Goal: Task Accomplishment & Management: Complete application form

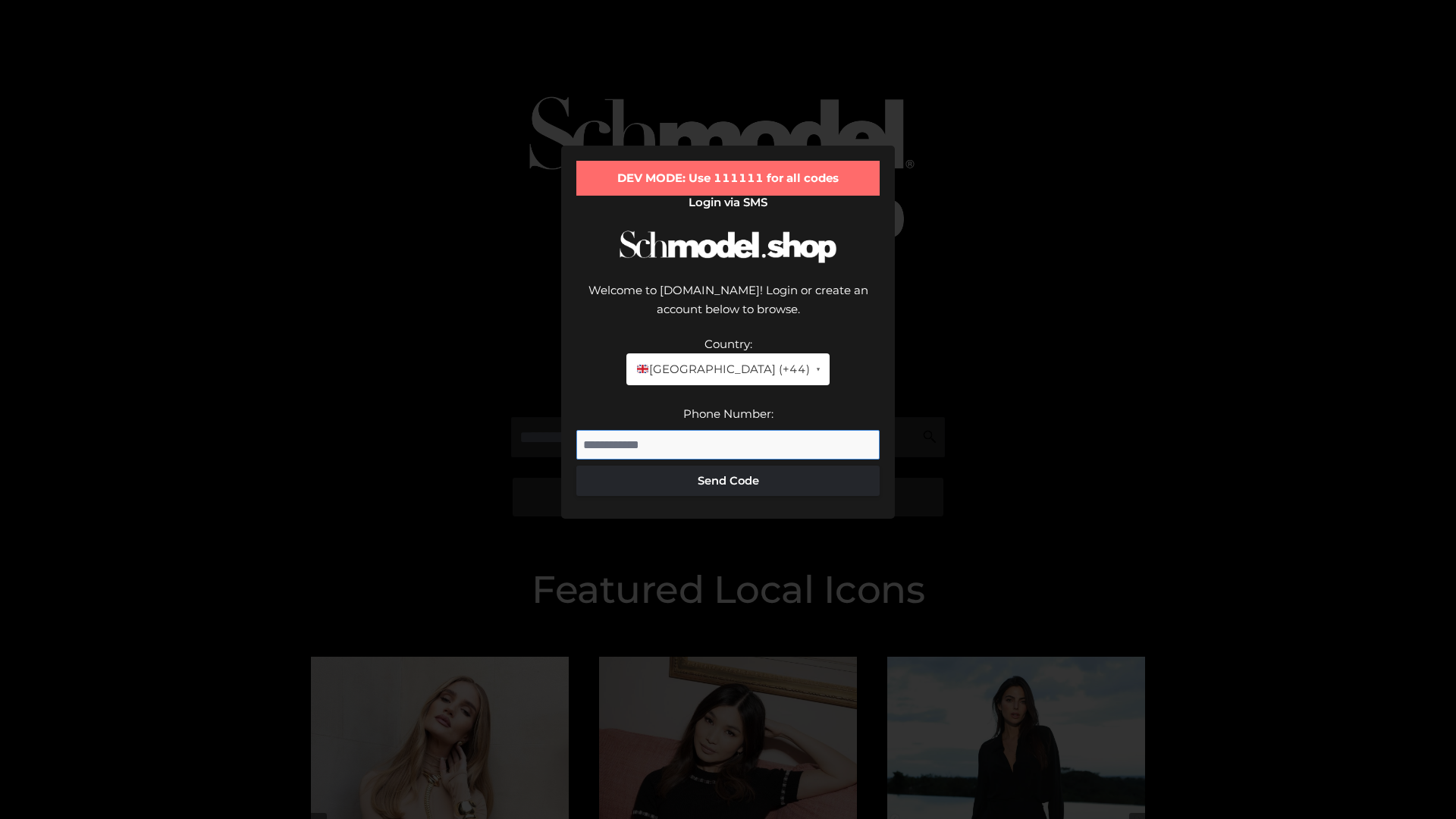
click at [728, 430] on input "Phone Number:" at bounding box center [728, 445] width 304 height 30
type input "**********"
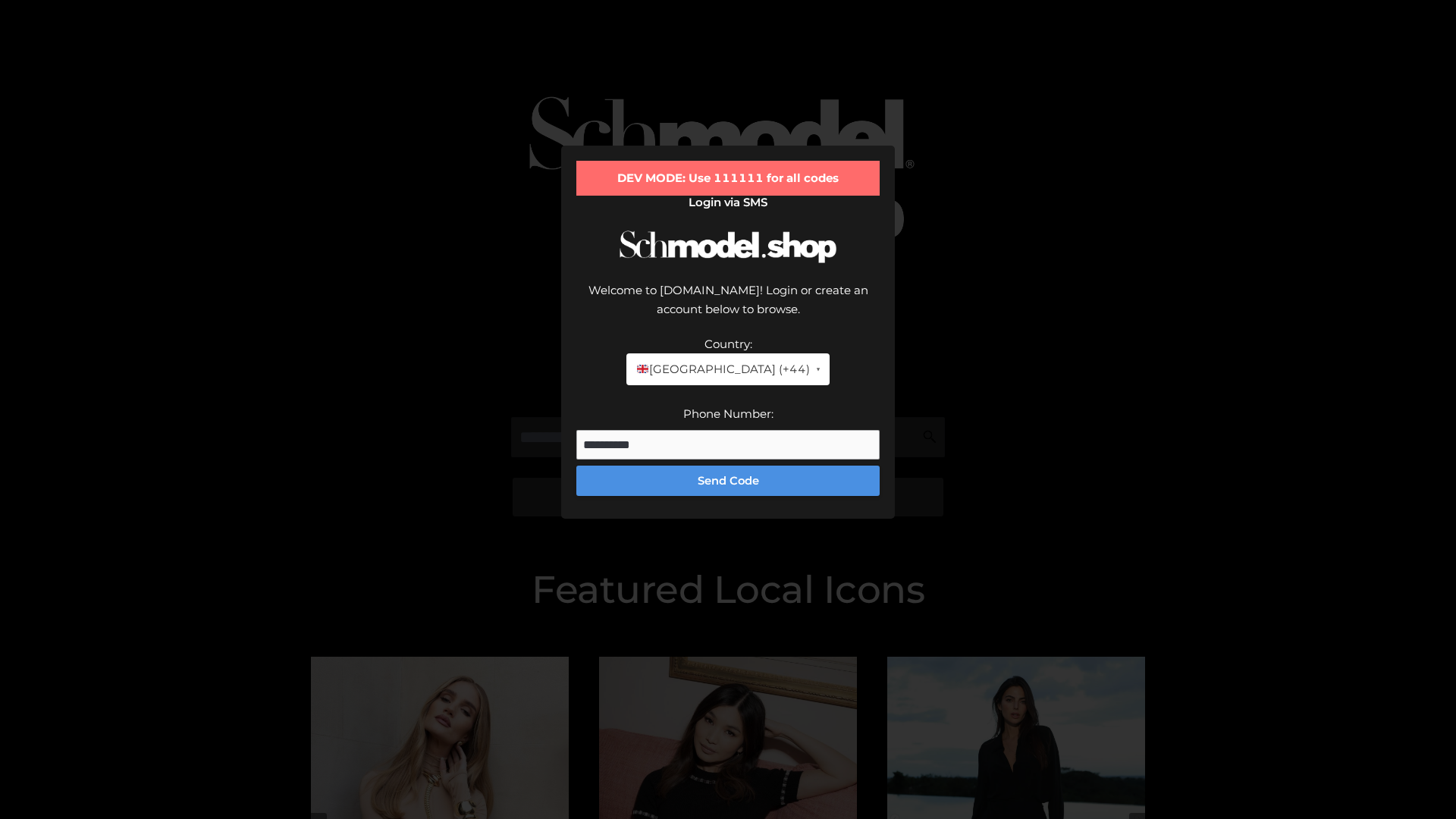
click at [728, 465] on button "Send Code" at bounding box center [728, 480] width 304 height 30
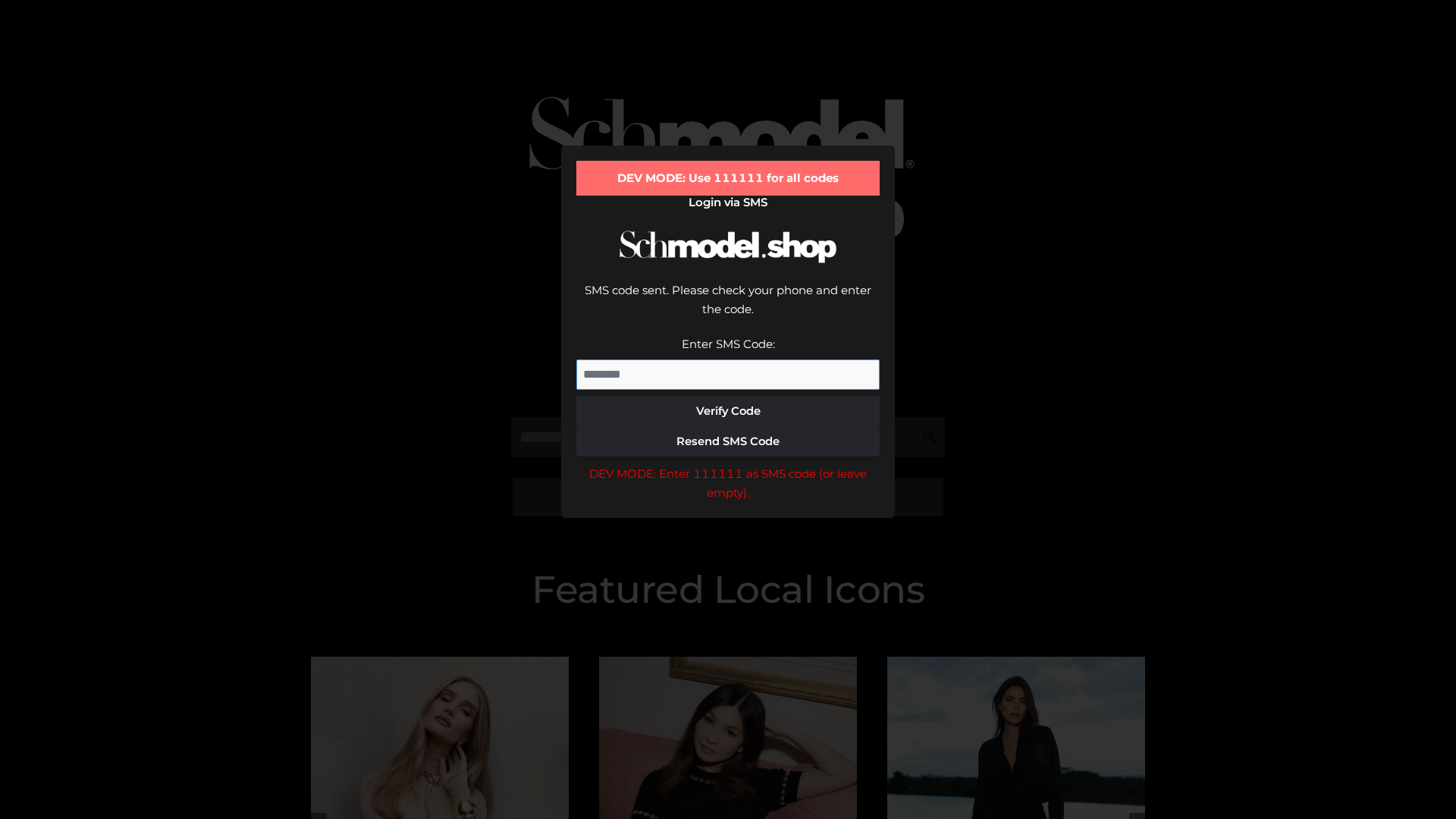
click at [728, 360] on input "Enter SMS Code:" at bounding box center [728, 375] width 304 height 30
type input "******"
click at [728, 397] on button "Verify Code" at bounding box center [728, 411] width 304 height 30
click at [728, 464] on div "DEV MODE: Enter 111111 as SMS code (or leave empty)." at bounding box center [728, 483] width 304 height 39
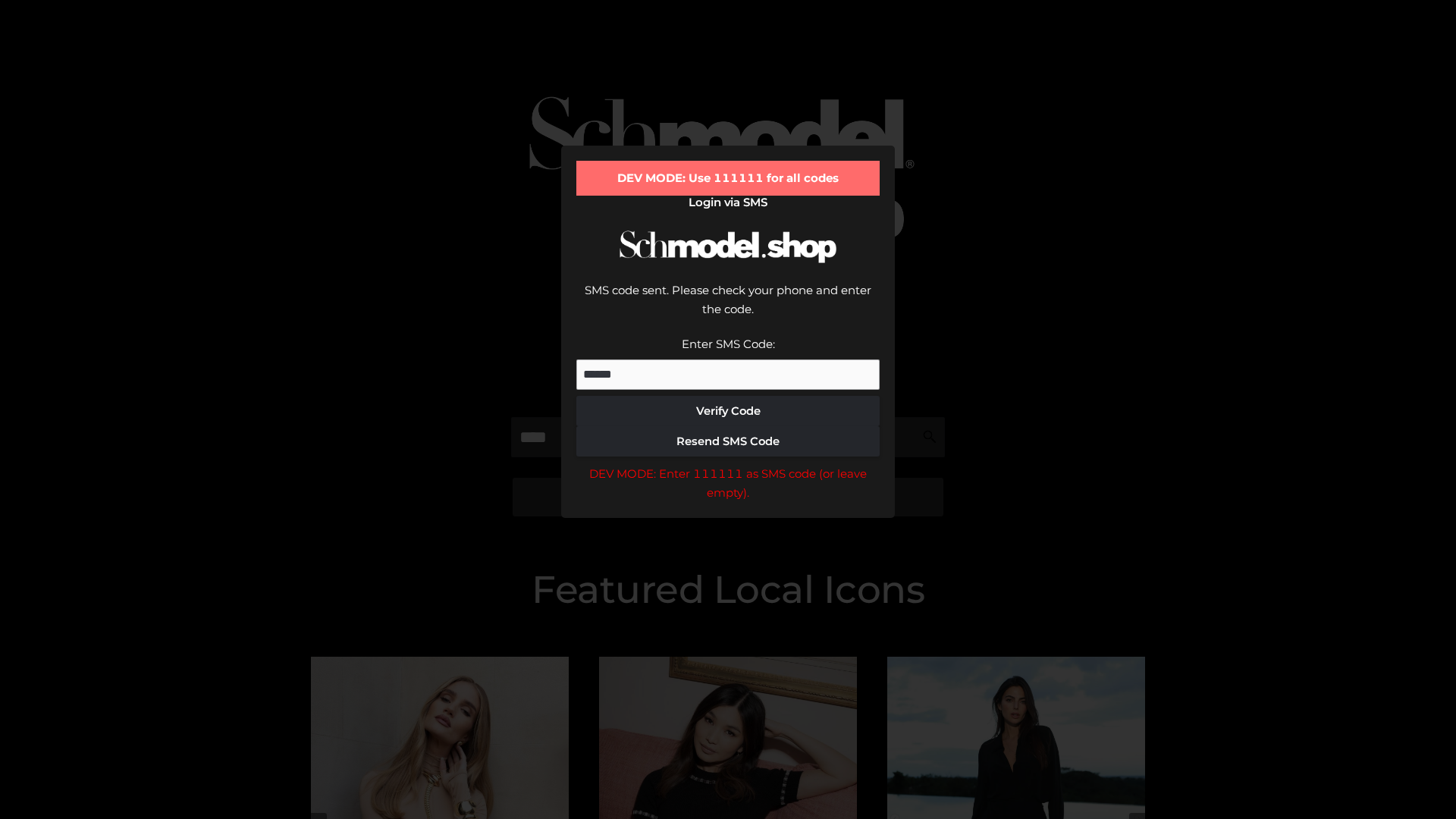
click at [728, 464] on div "DEV MODE: Enter 111111 as SMS code (or leave empty)." at bounding box center [728, 483] width 304 height 39
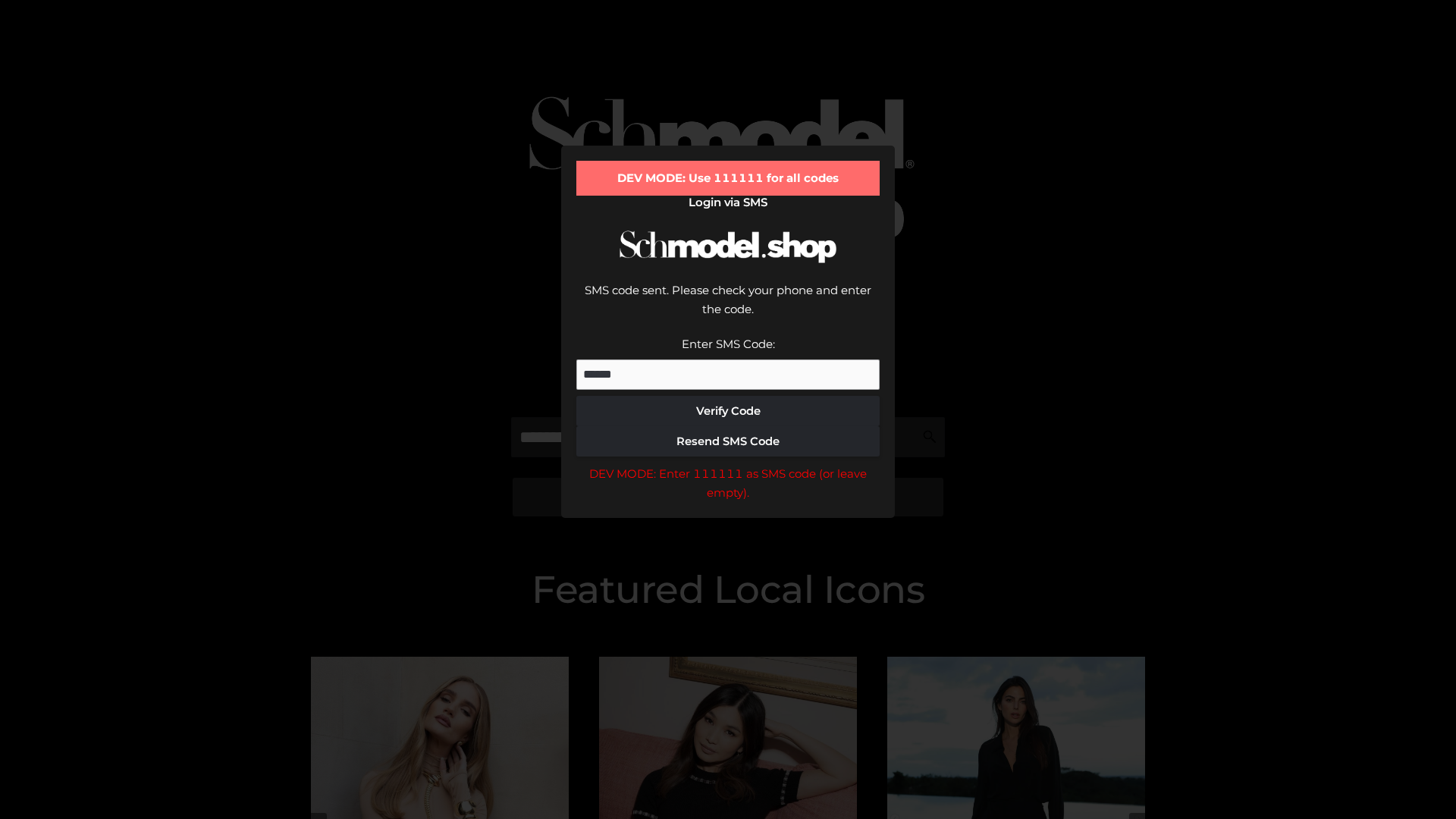
click at [728, 464] on div "DEV MODE: Enter 111111 as SMS code (or leave empty)." at bounding box center [728, 483] width 304 height 39
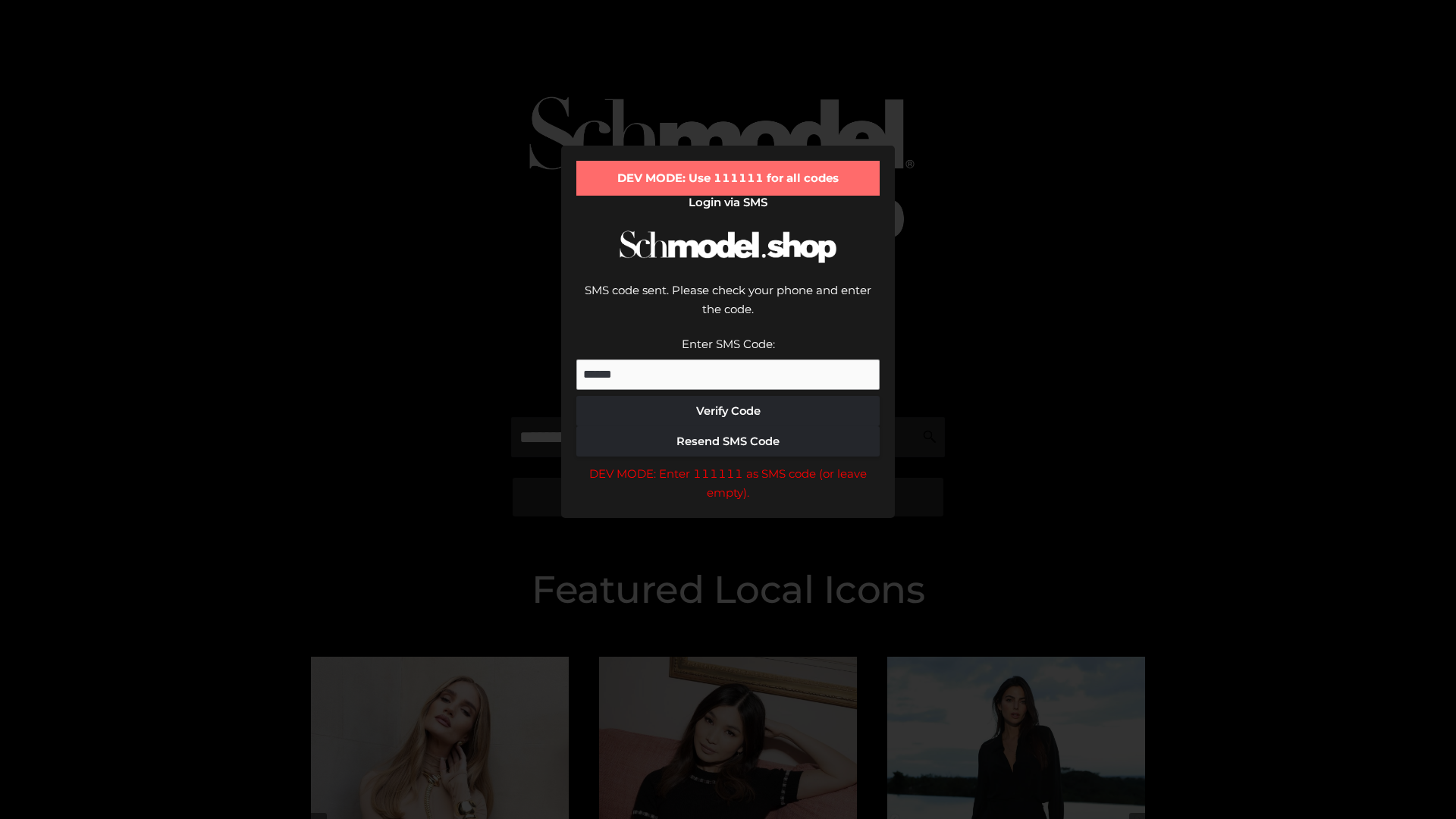
click at [728, 464] on div "DEV MODE: Enter 111111 as SMS code (or leave empty)." at bounding box center [728, 483] width 304 height 39
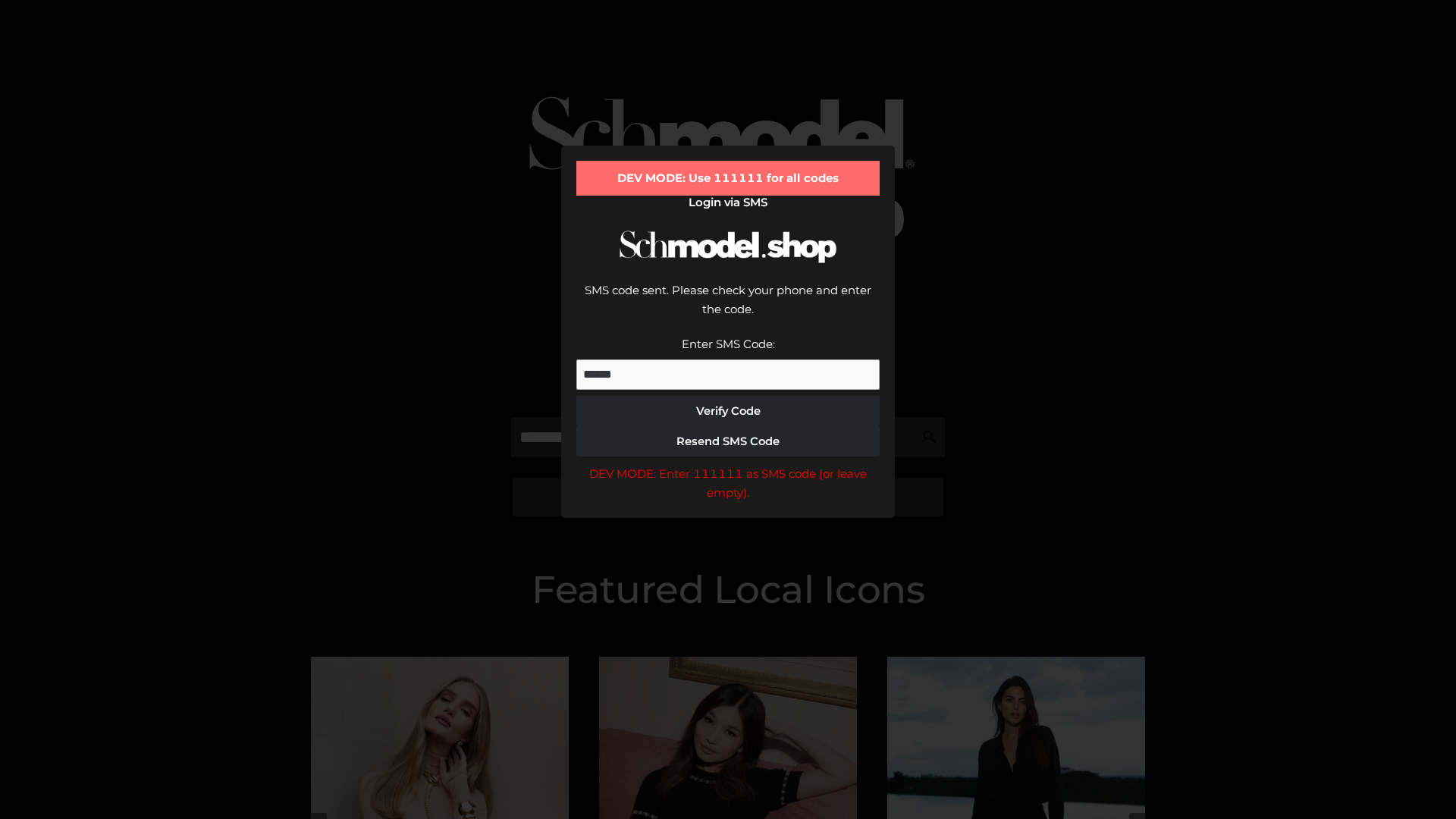
click at [728, 464] on div "DEV MODE: Enter 111111 as SMS code (or leave empty)." at bounding box center [728, 483] width 304 height 39
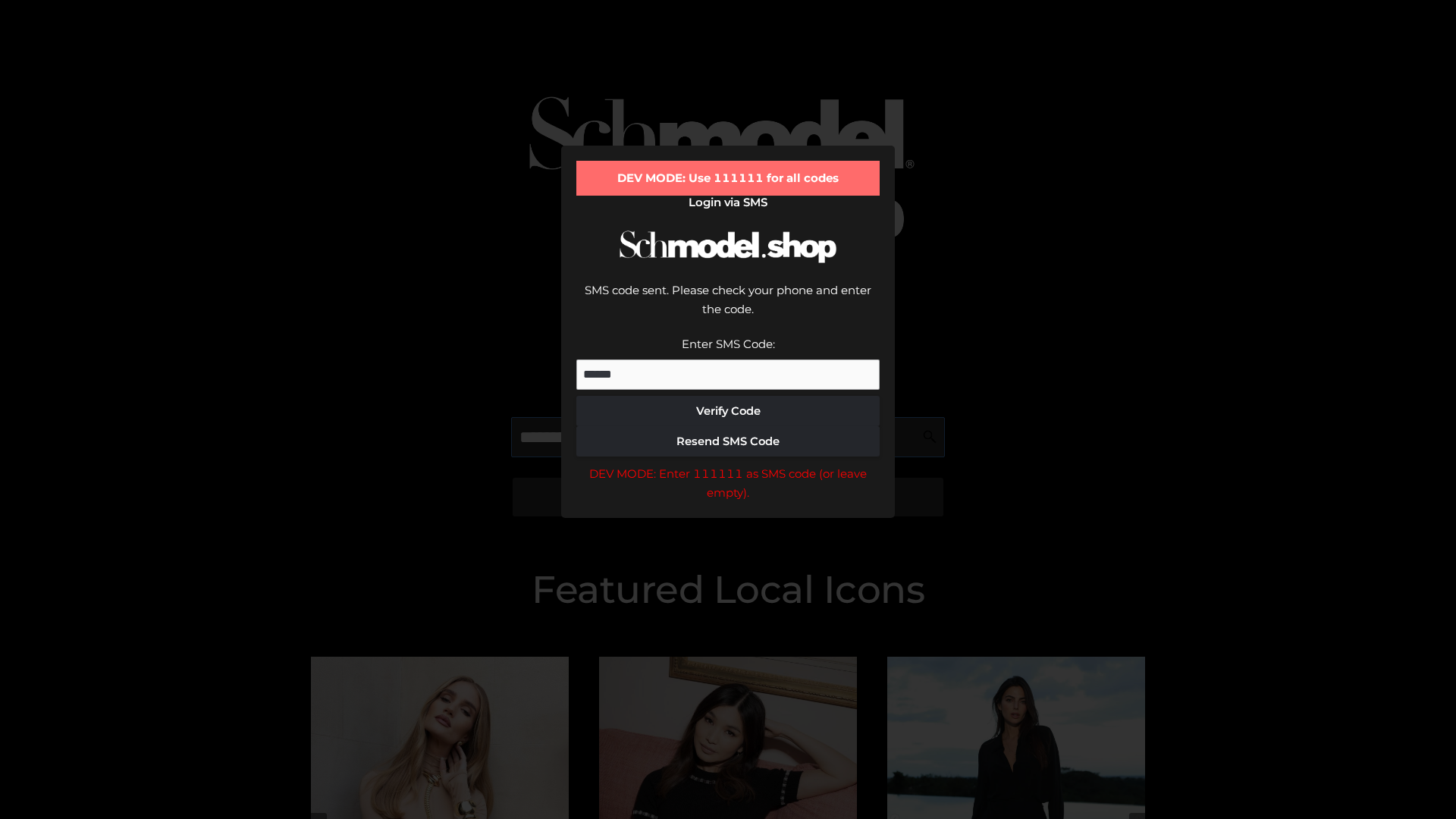
scroll to position [0, 1]
click at [728, 464] on div "DEV MODE: Enter 111111 as SMS code (or leave empty)." at bounding box center [728, 483] width 304 height 39
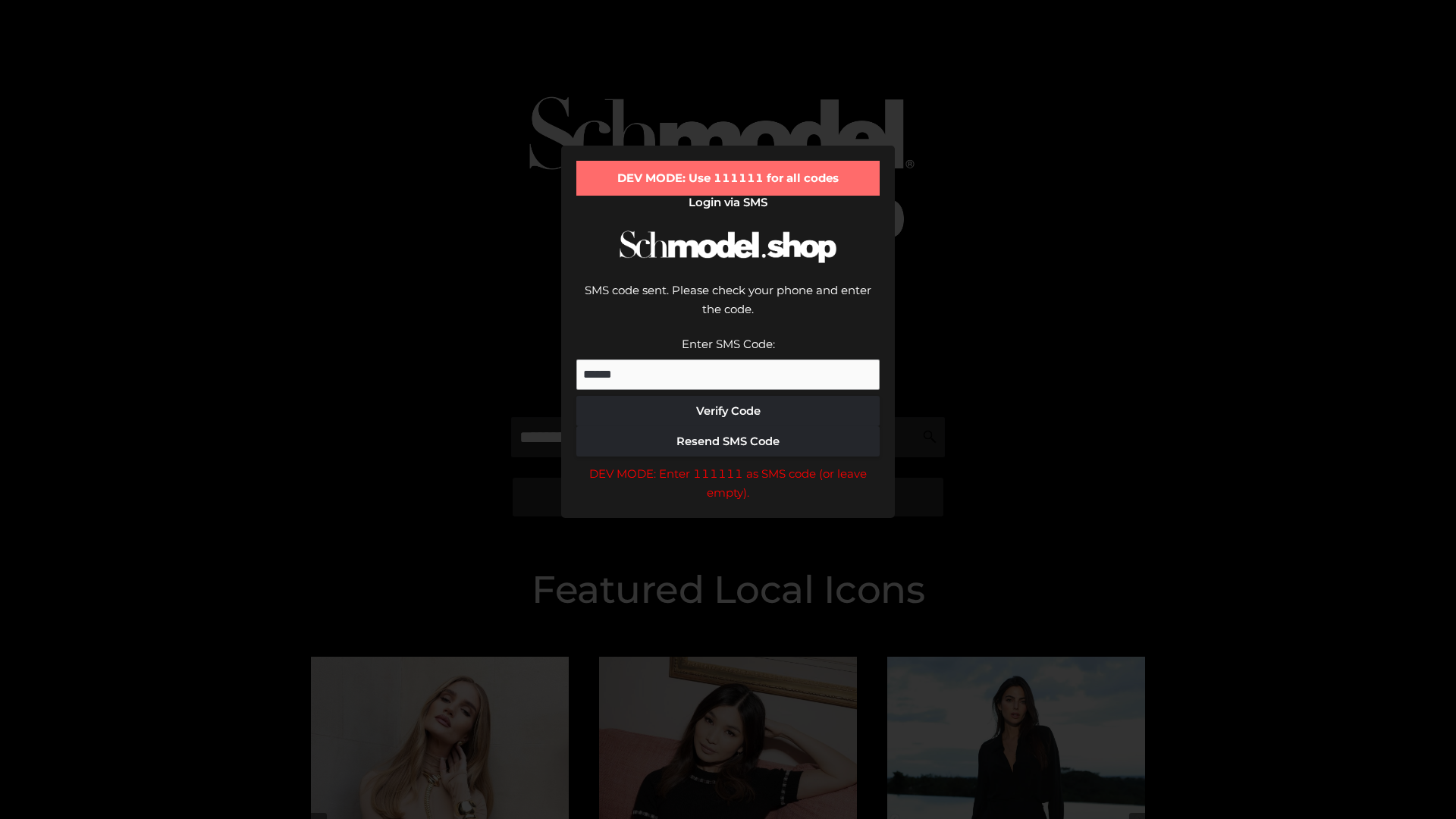
click at [728, 464] on div "DEV MODE: Enter 111111 as SMS code (or leave empty)." at bounding box center [728, 483] width 304 height 39
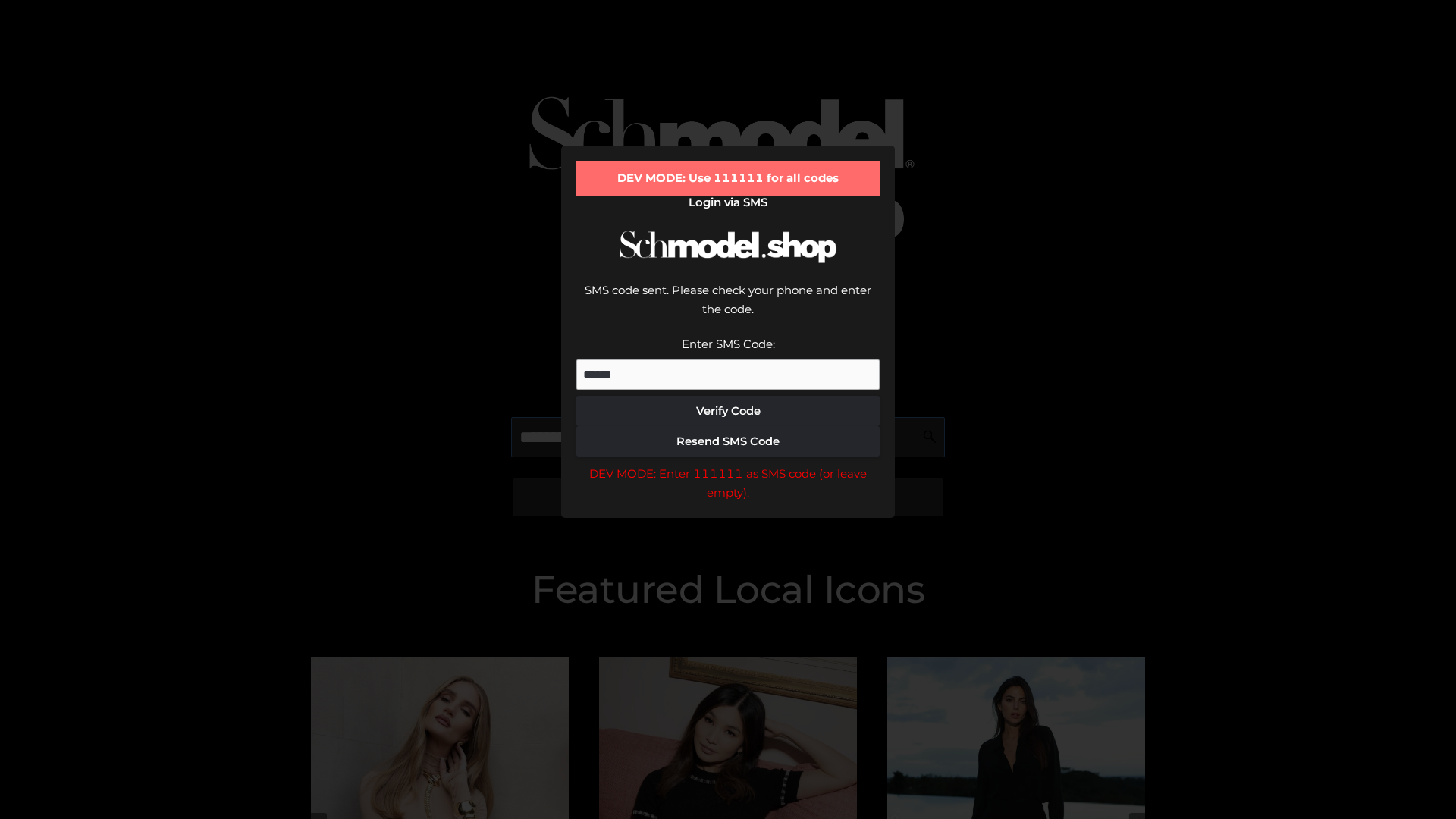
scroll to position [0, 93]
click at [728, 464] on div "DEV MODE: Enter 111111 as SMS code (or leave empty)." at bounding box center [728, 483] width 304 height 39
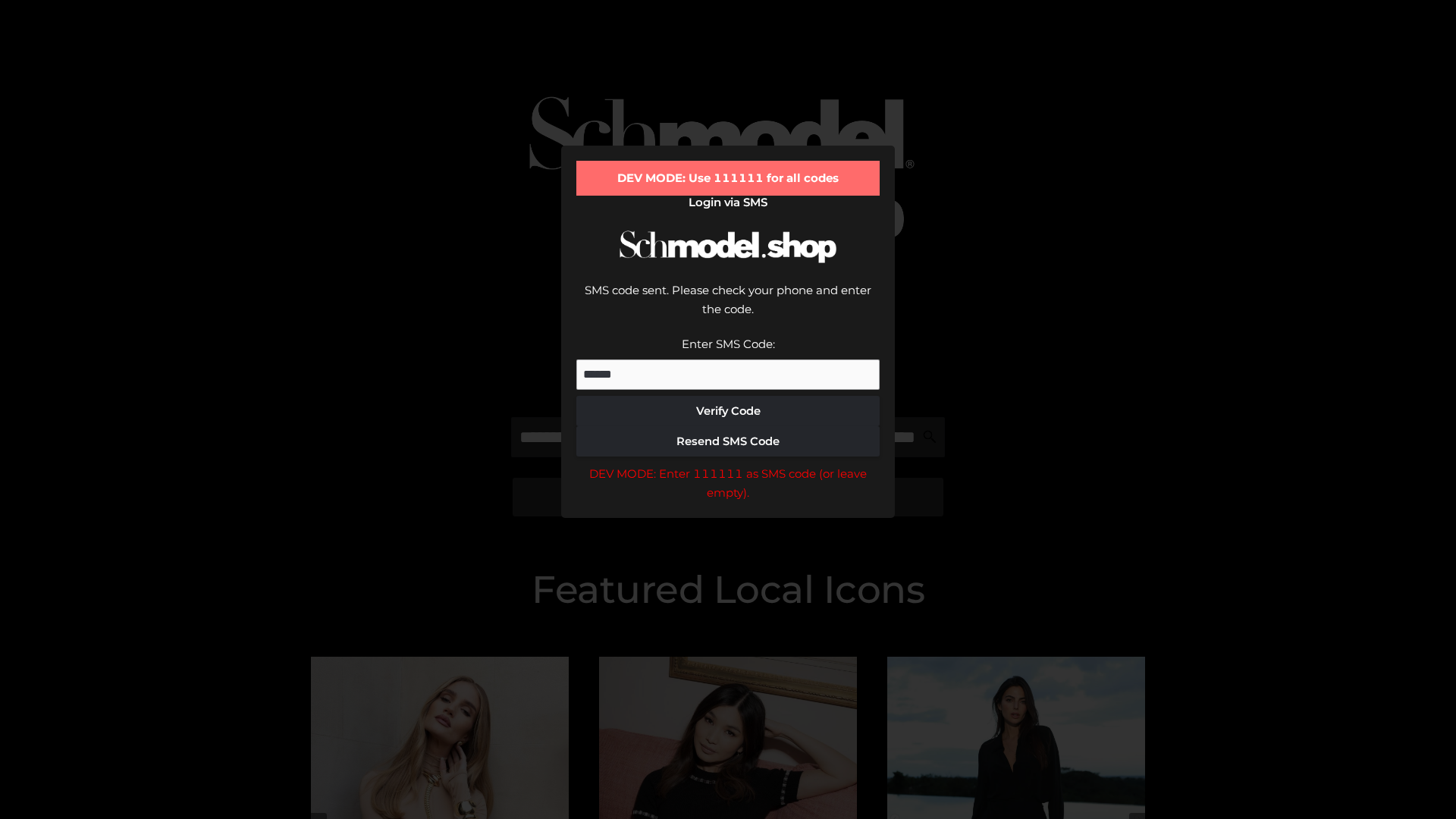
click at [728, 464] on div "DEV MODE: Enter 111111 as SMS code (or leave empty)." at bounding box center [728, 483] width 304 height 39
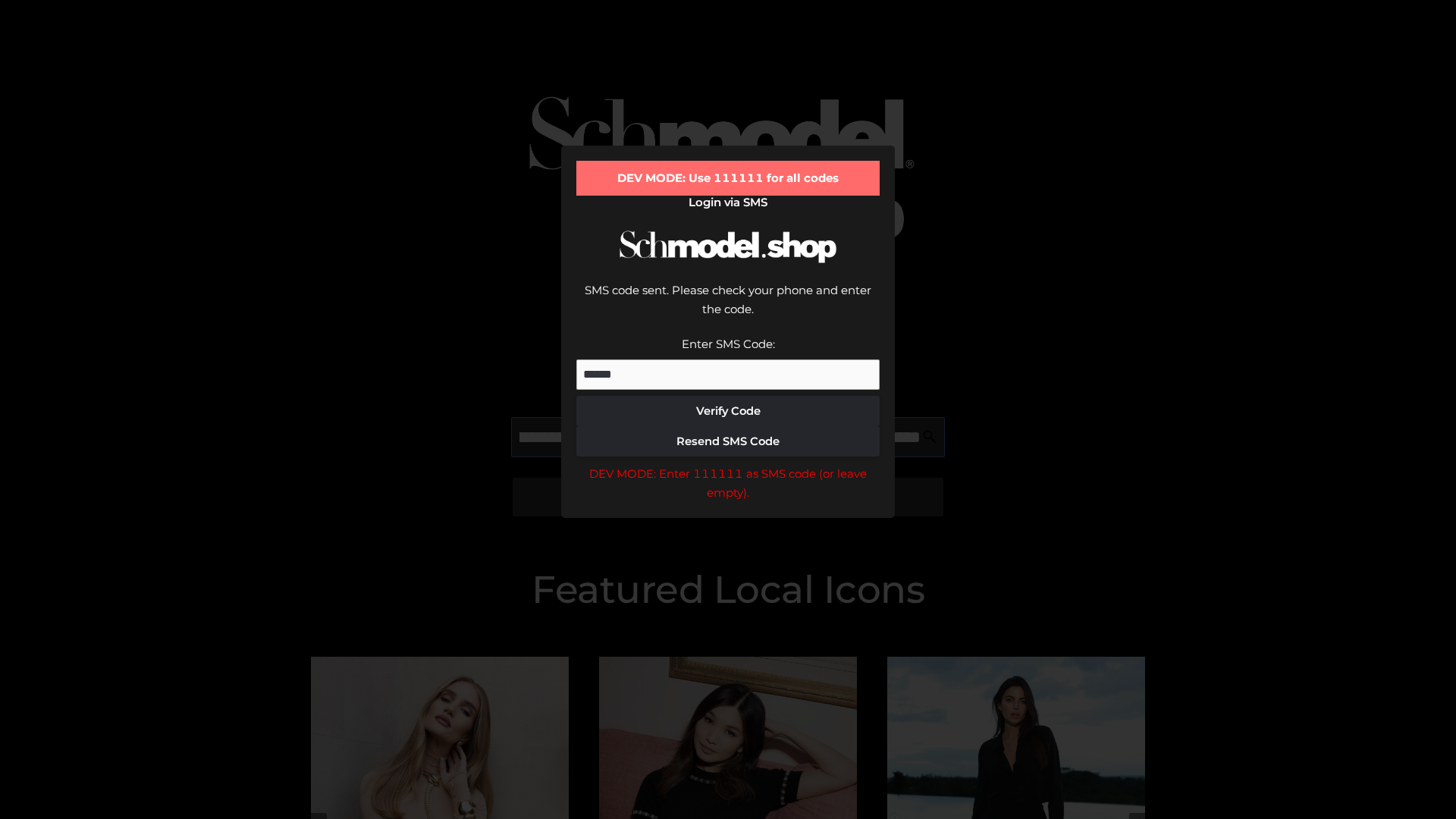
scroll to position [0, 188]
click at [728, 464] on div "DEV MODE: Enter 111111 as SMS code (or leave empty)." at bounding box center [728, 483] width 304 height 39
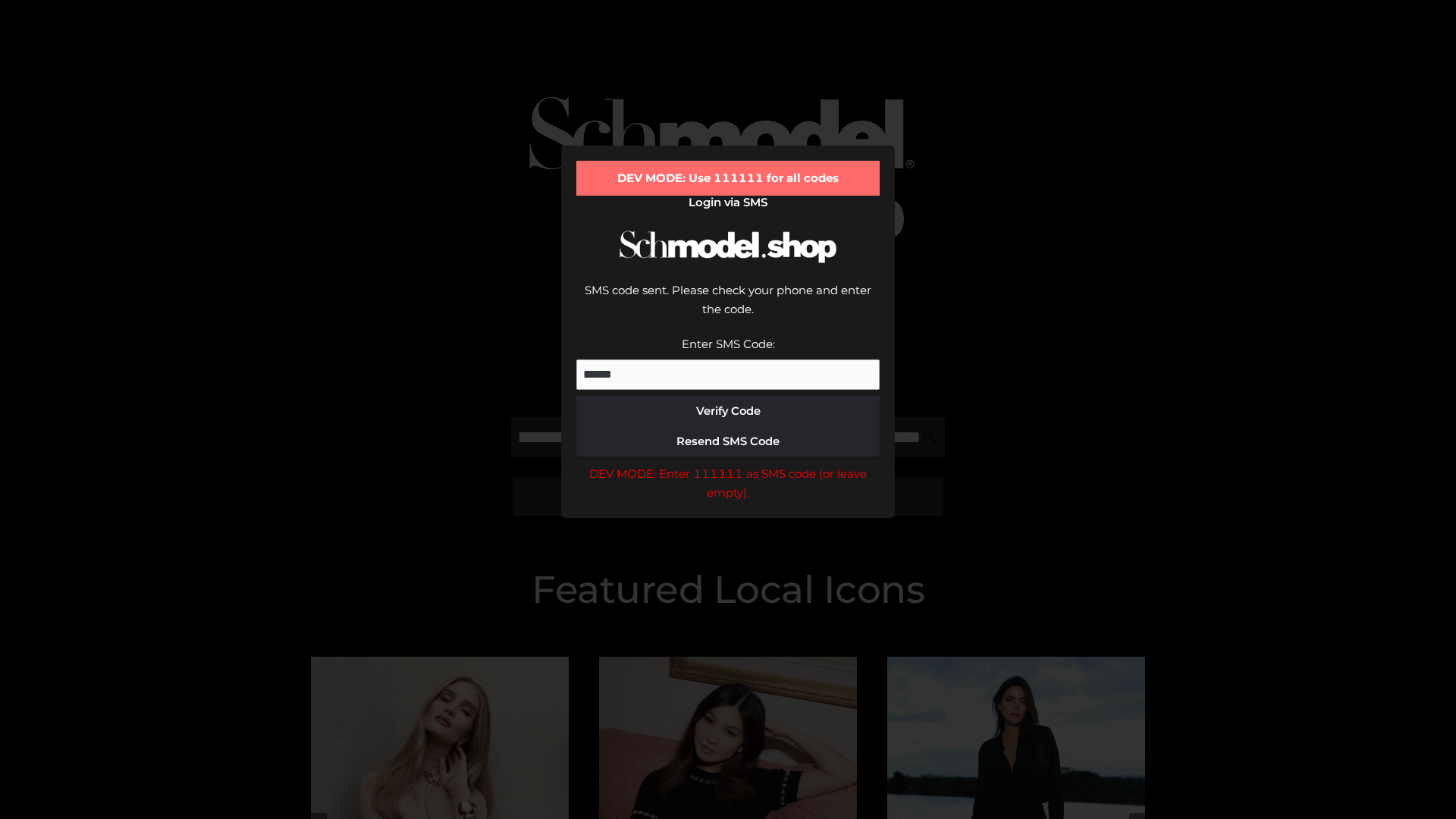
click at [728, 464] on div "DEV MODE: Enter 111111 as SMS code (or leave empty)." at bounding box center [728, 483] width 304 height 39
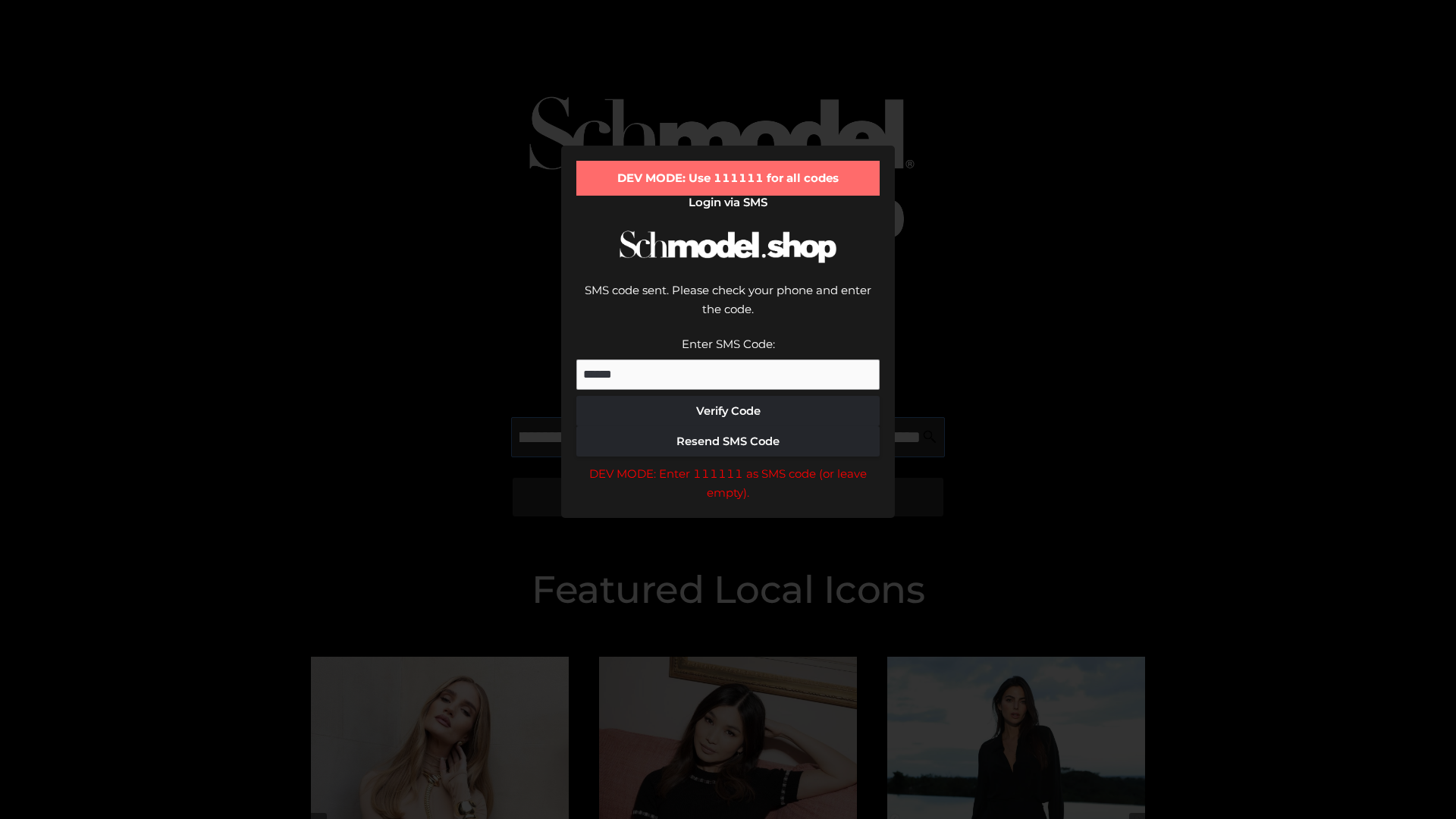
scroll to position [0, 276]
click at [728, 464] on div "DEV MODE: Enter 111111 as SMS code (or leave empty)." at bounding box center [728, 483] width 304 height 39
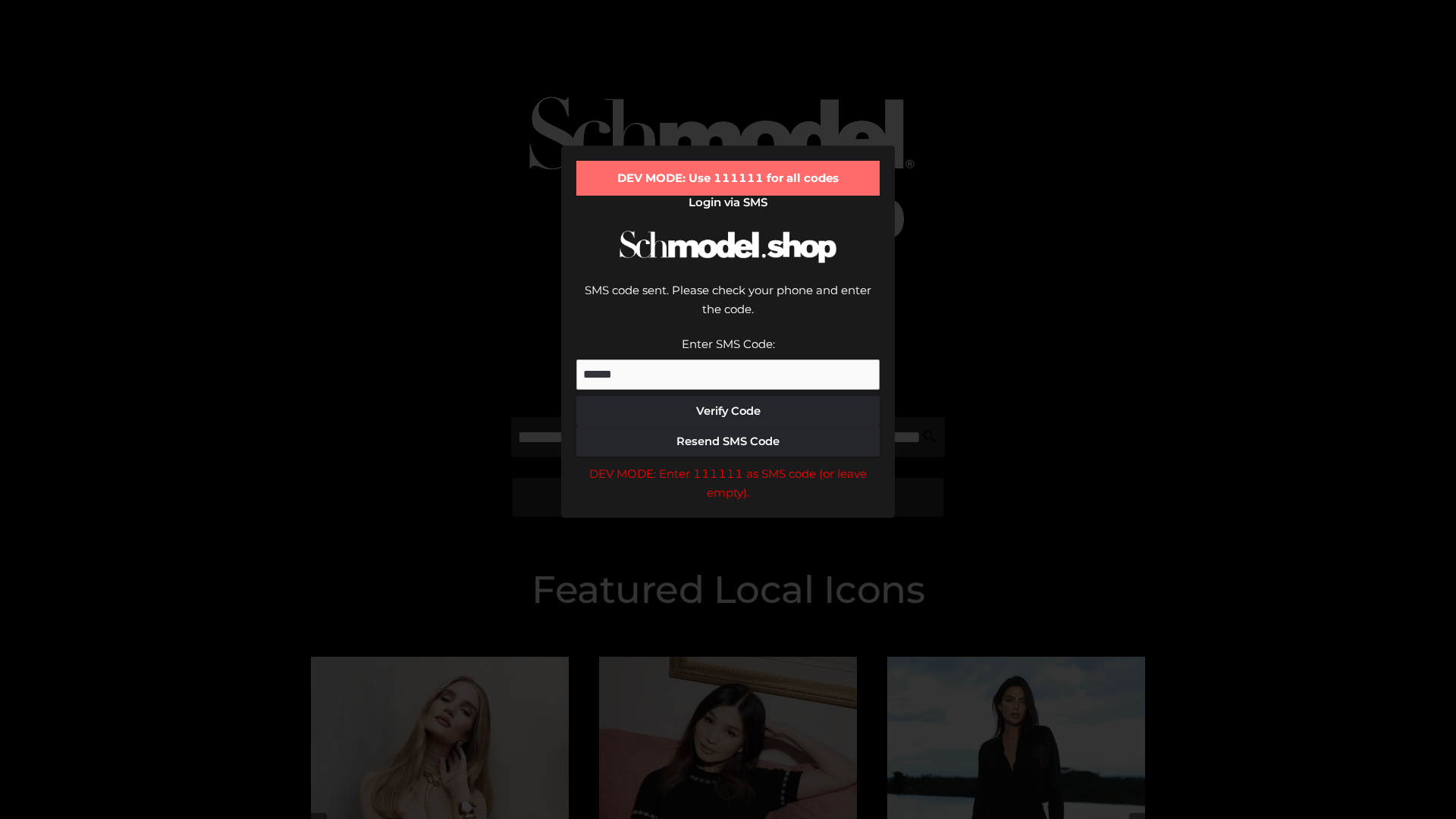
click at [728, 464] on div "DEV MODE: Enter 111111 as SMS code (or leave empty)." at bounding box center [728, 483] width 304 height 39
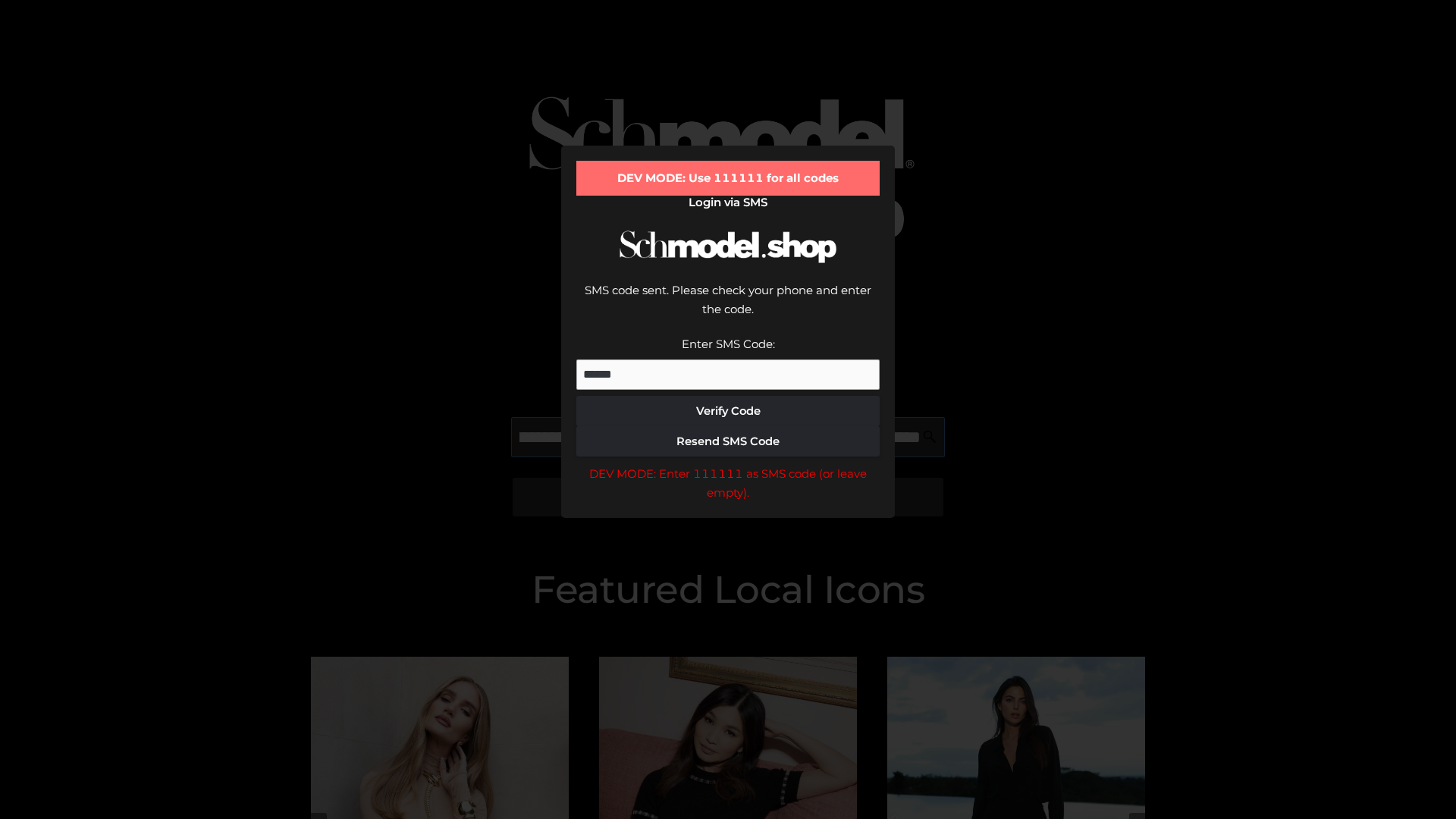
scroll to position [0, 367]
click at [728, 464] on div "DEV MODE: Enter 111111 as SMS code (or leave empty)." at bounding box center [728, 483] width 304 height 39
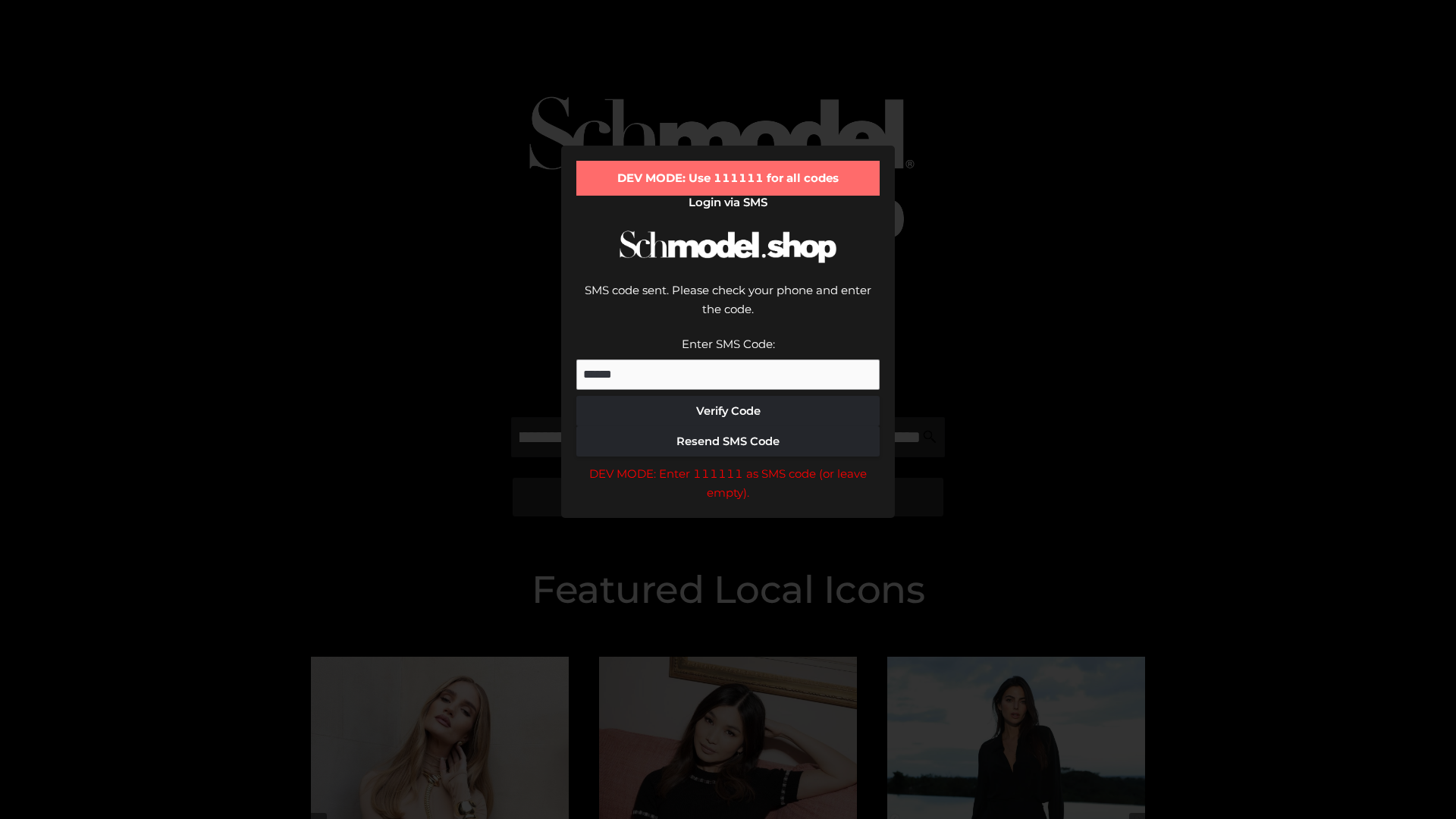
click at [728, 464] on div "DEV MODE: Enter 111111 as SMS code (or leave empty)." at bounding box center [728, 483] width 304 height 39
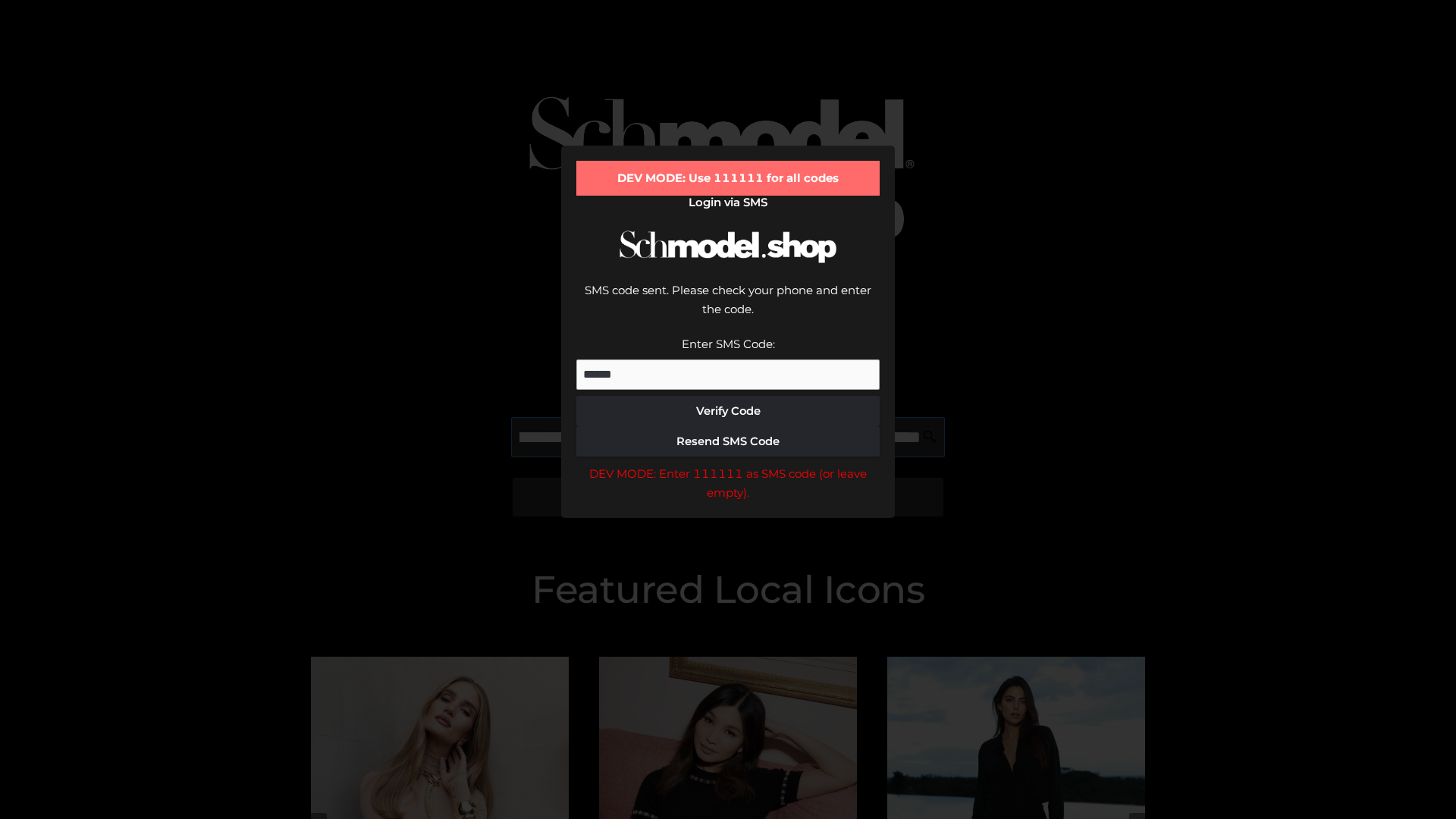
scroll to position [0, 462]
click at [728, 464] on div "DEV MODE: Enter 111111 as SMS code (or leave empty)." at bounding box center [728, 483] width 304 height 39
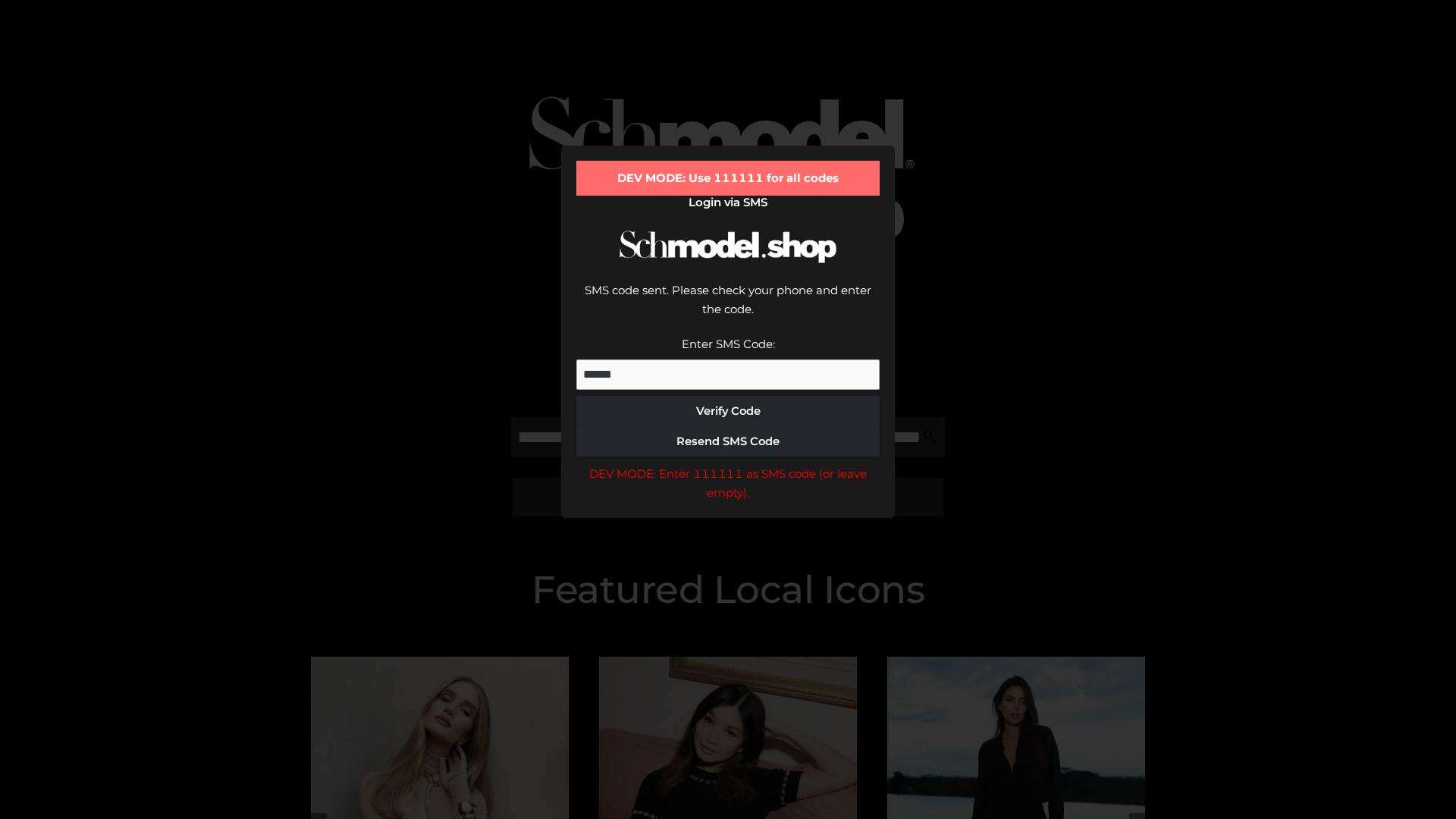
click at [728, 464] on div "DEV MODE: Enter 111111 as SMS code (or leave empty)." at bounding box center [728, 483] width 304 height 39
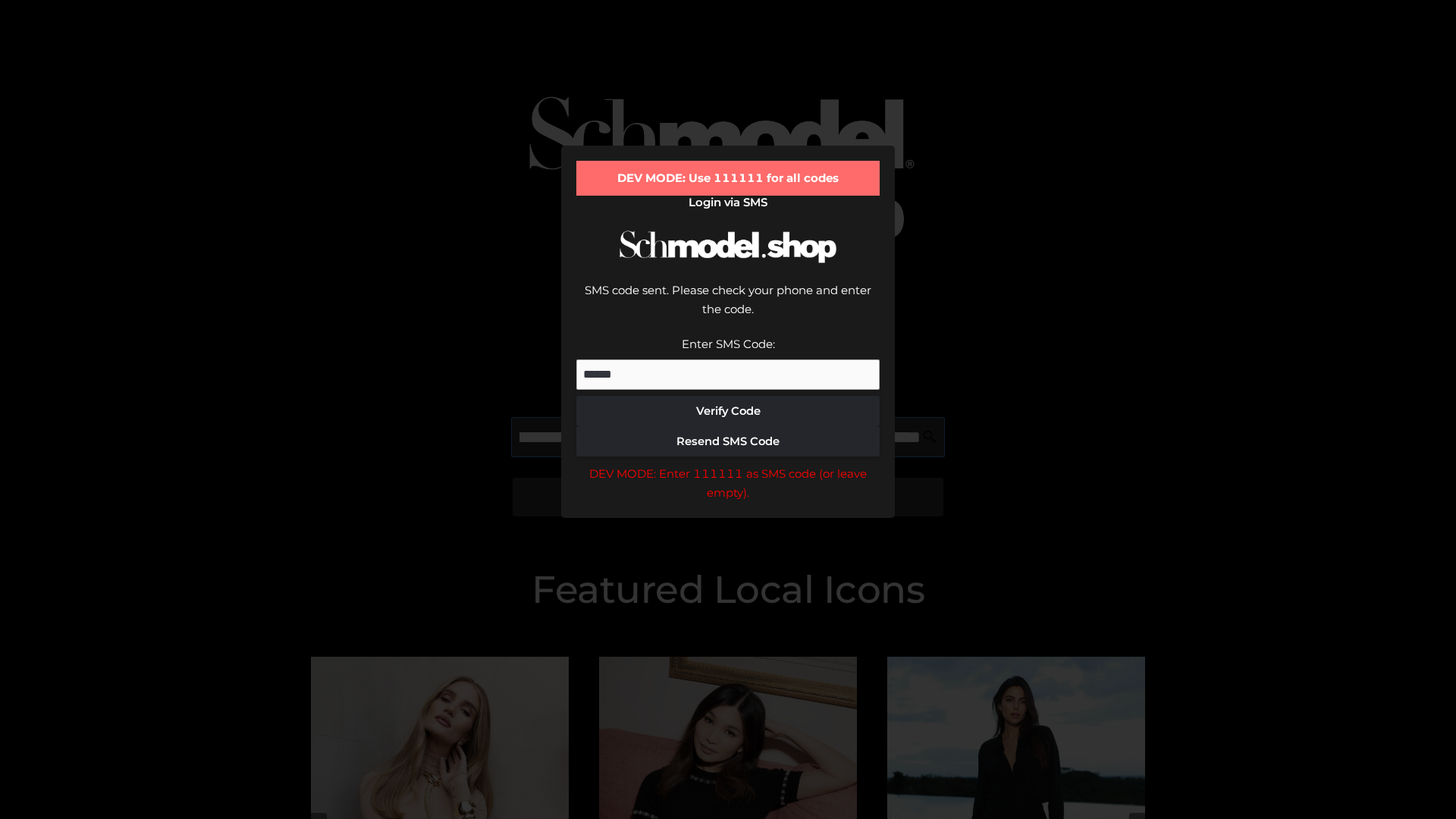
scroll to position [0, 550]
click at [728, 464] on div "DEV MODE: Enter 111111 as SMS code (or leave empty)." at bounding box center [728, 483] width 304 height 39
type input "**********"
